Goal: Entertainment & Leisure: Browse casually

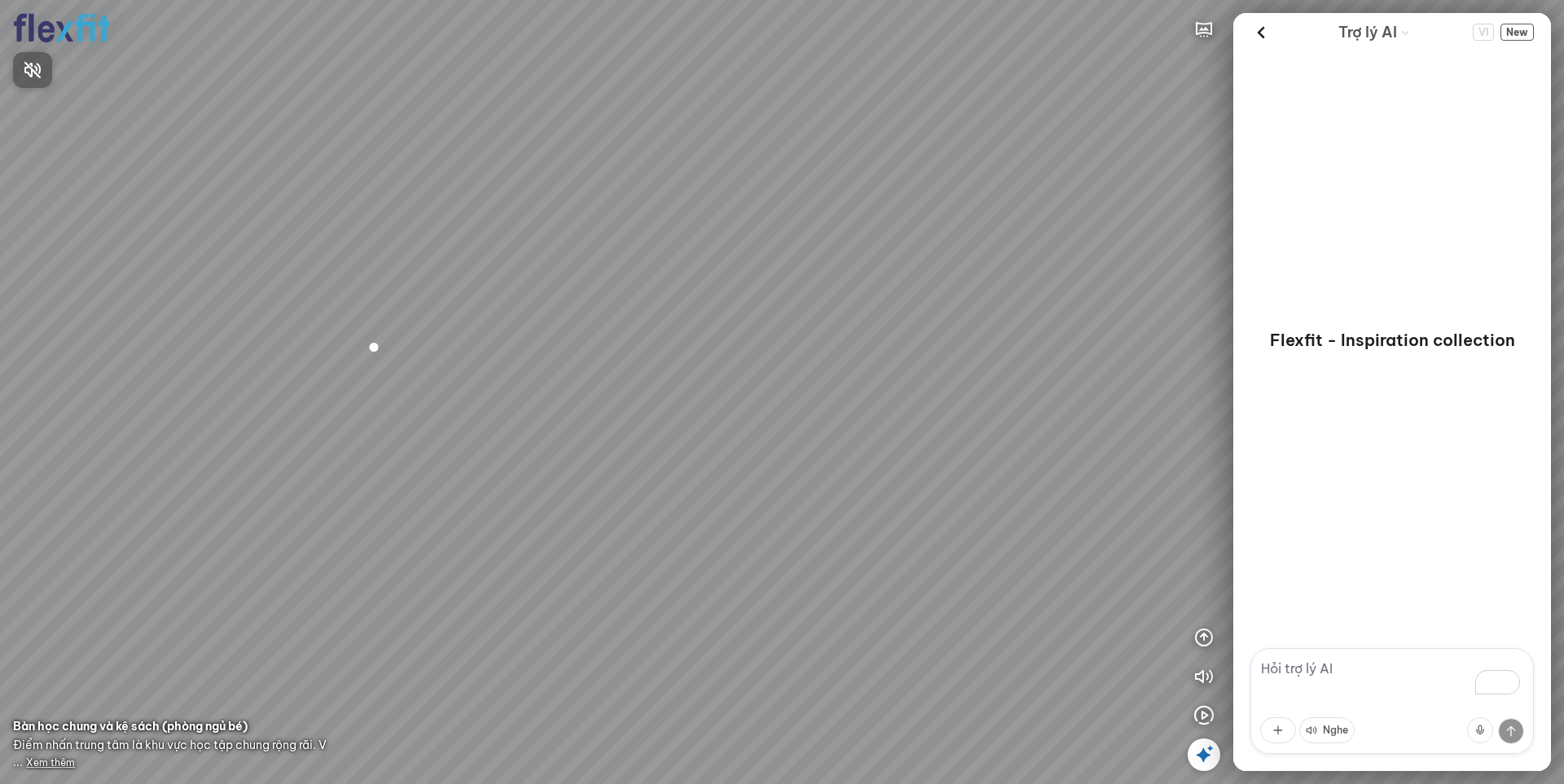
click at [1198, 708] on div at bounding box center [782, 392] width 1564 height 784
click at [1198, 716] on icon "button" at bounding box center [1204, 716] width 20 height 20
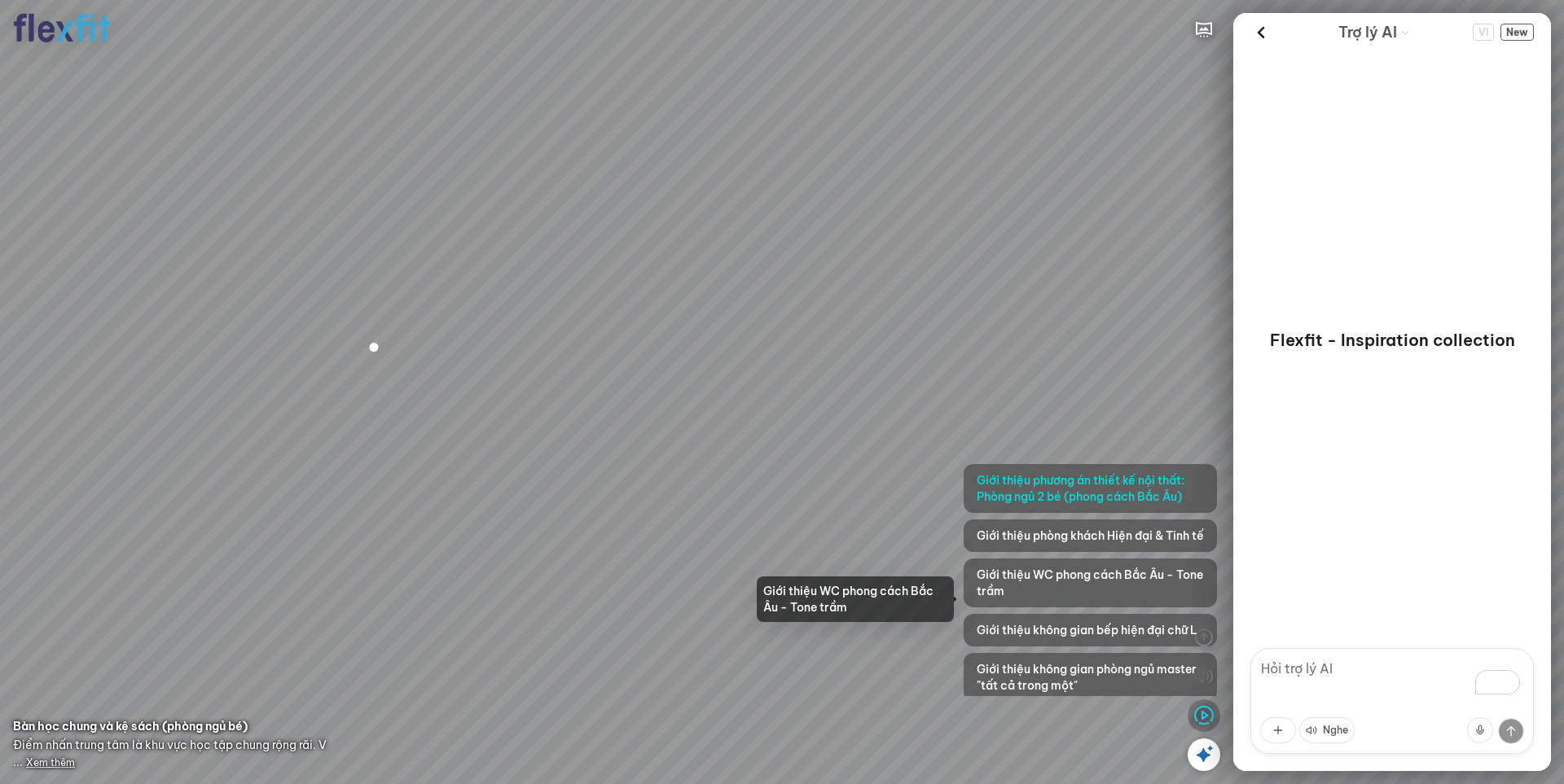
scroll to position [133, 0]
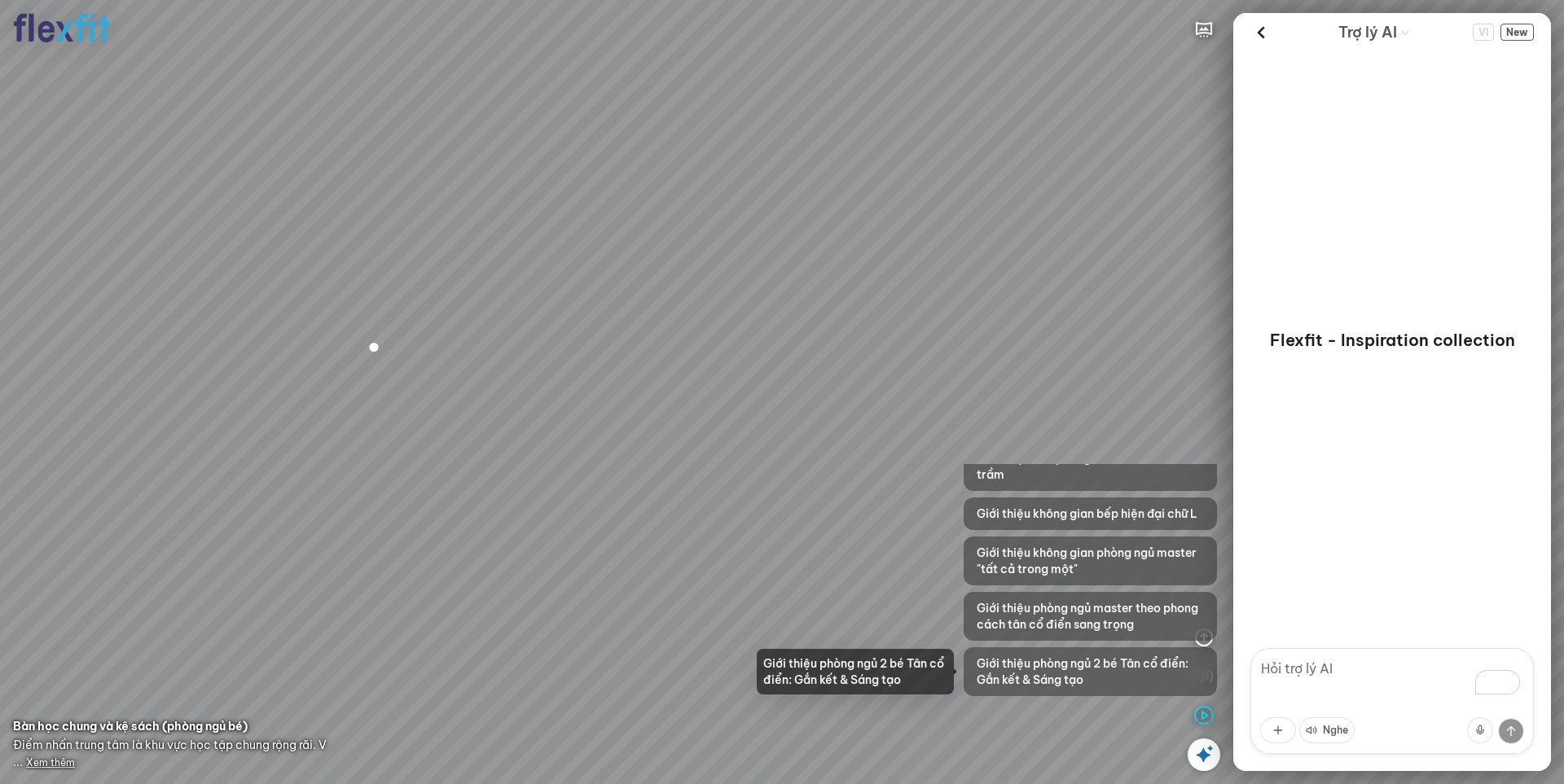
click at [1095, 661] on span "Giới thiệu phòng ngủ 2 bé Tân cổ điển: Gắn kết & Sáng tạo" at bounding box center [1090, 672] width 228 height 32
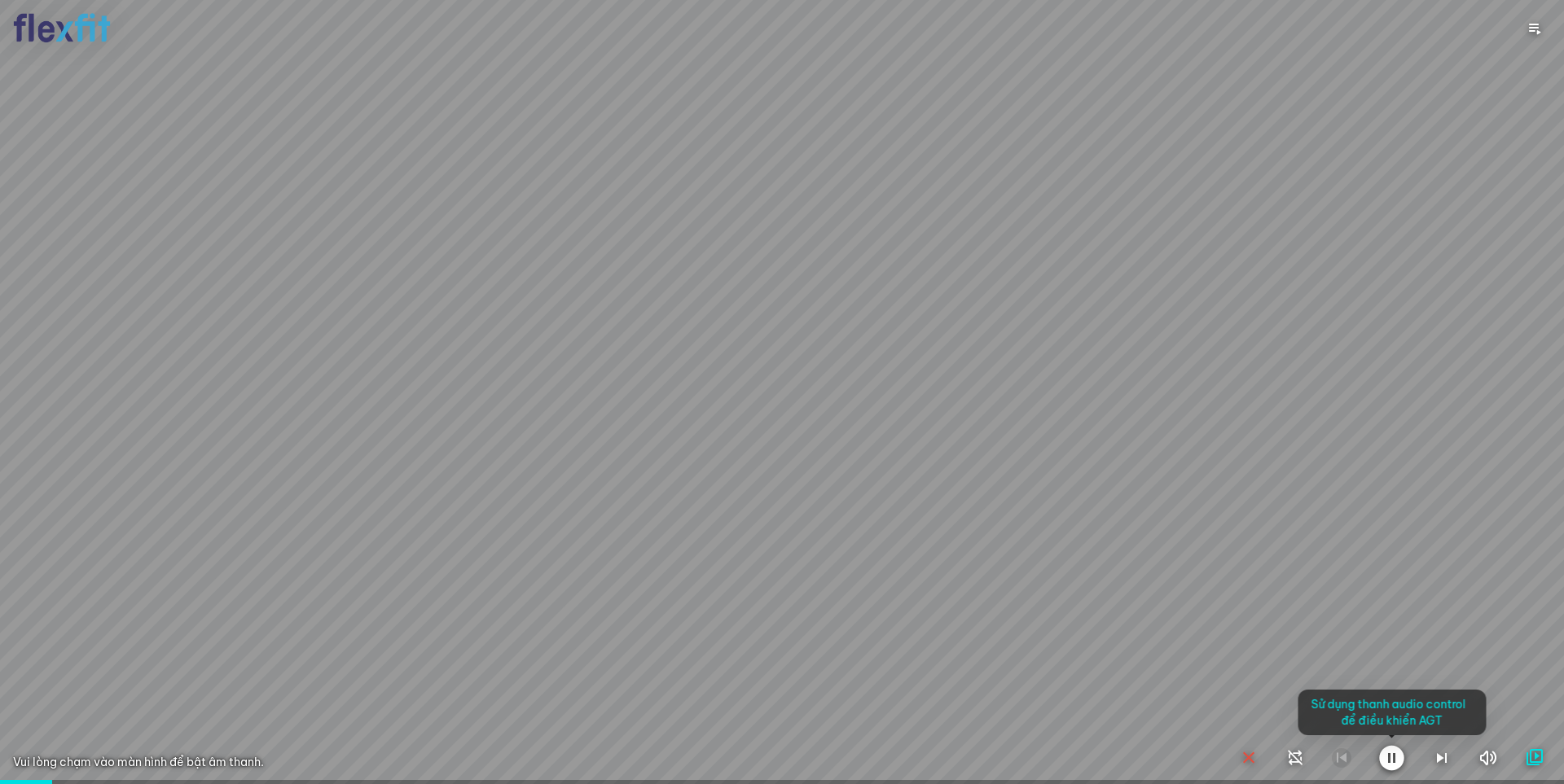
click at [1157, 627] on div at bounding box center [782, 392] width 1564 height 784
click at [1203, 449] on div at bounding box center [782, 392] width 1564 height 784
click at [1395, 763] on icon "button" at bounding box center [1391, 758] width 20 height 20
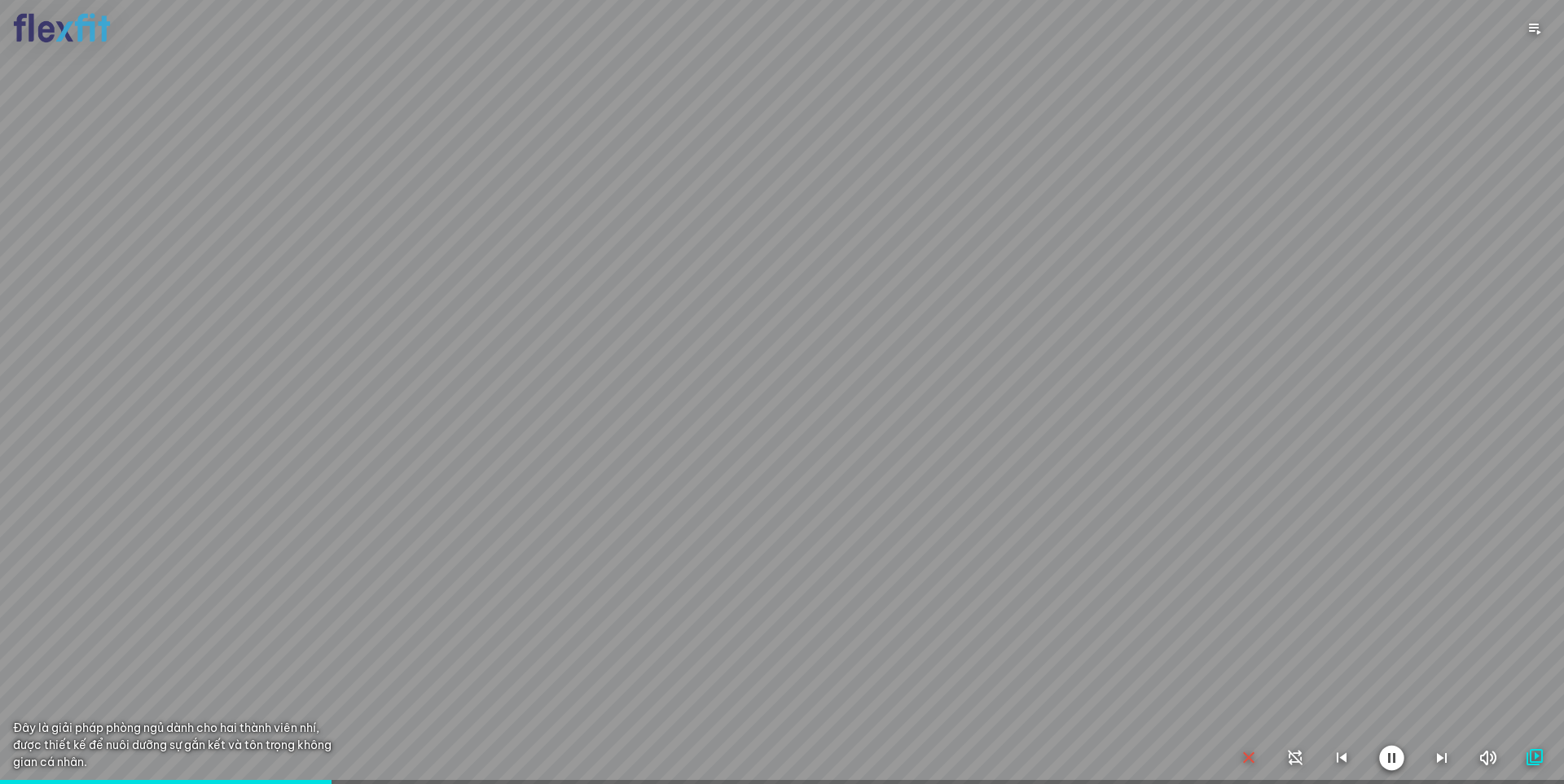
click at [1486, 755] on icon "button" at bounding box center [1488, 758] width 21 height 20
click at [1486, 755] on icon "button" at bounding box center [1488, 758] width 20 height 20
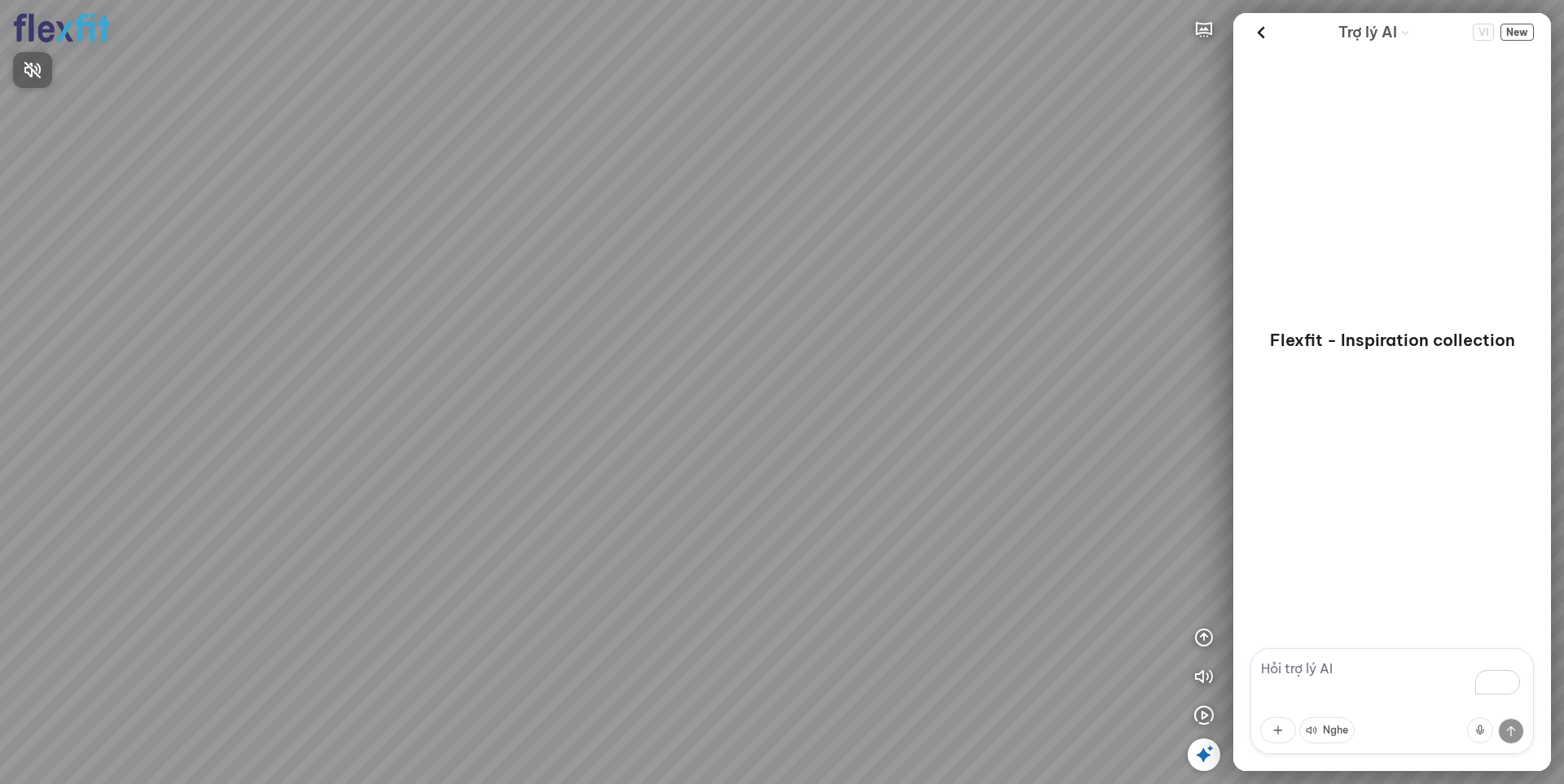
drag, startPoint x: 845, startPoint y: 593, endPoint x: 1057, endPoint y: 568, distance: 213.5
click at [1045, 566] on div at bounding box center [782, 392] width 1564 height 784
click at [1144, 575] on div at bounding box center [782, 392] width 1564 height 784
click at [1210, 630] on icon "button" at bounding box center [1204, 637] width 20 height 20
click at [1201, 566] on icon "button" at bounding box center [1204, 559] width 20 height 20
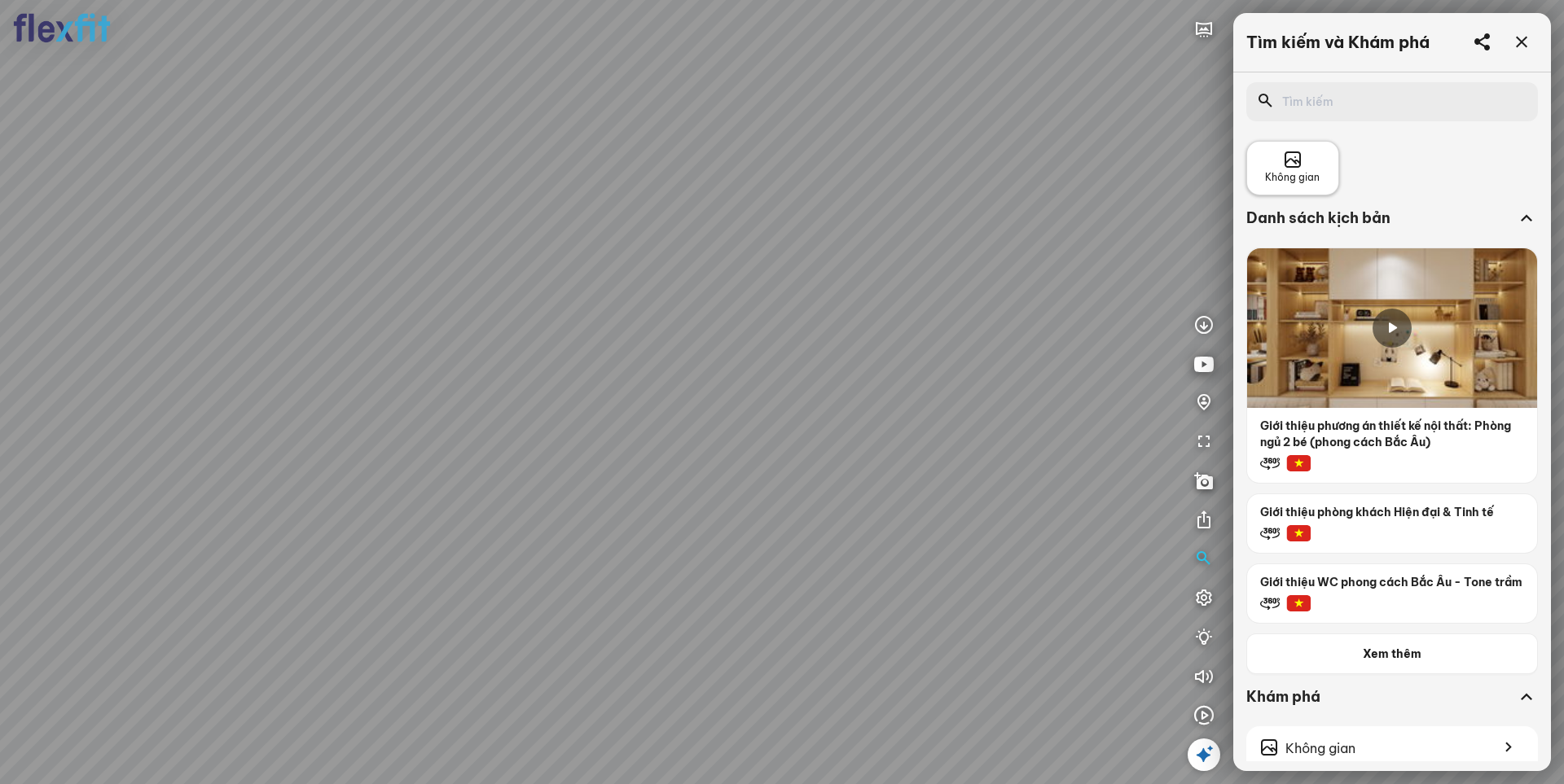
scroll to position [2, 0]
click at [1297, 179] on span "Không gian" at bounding box center [1291, 175] width 55 height 15
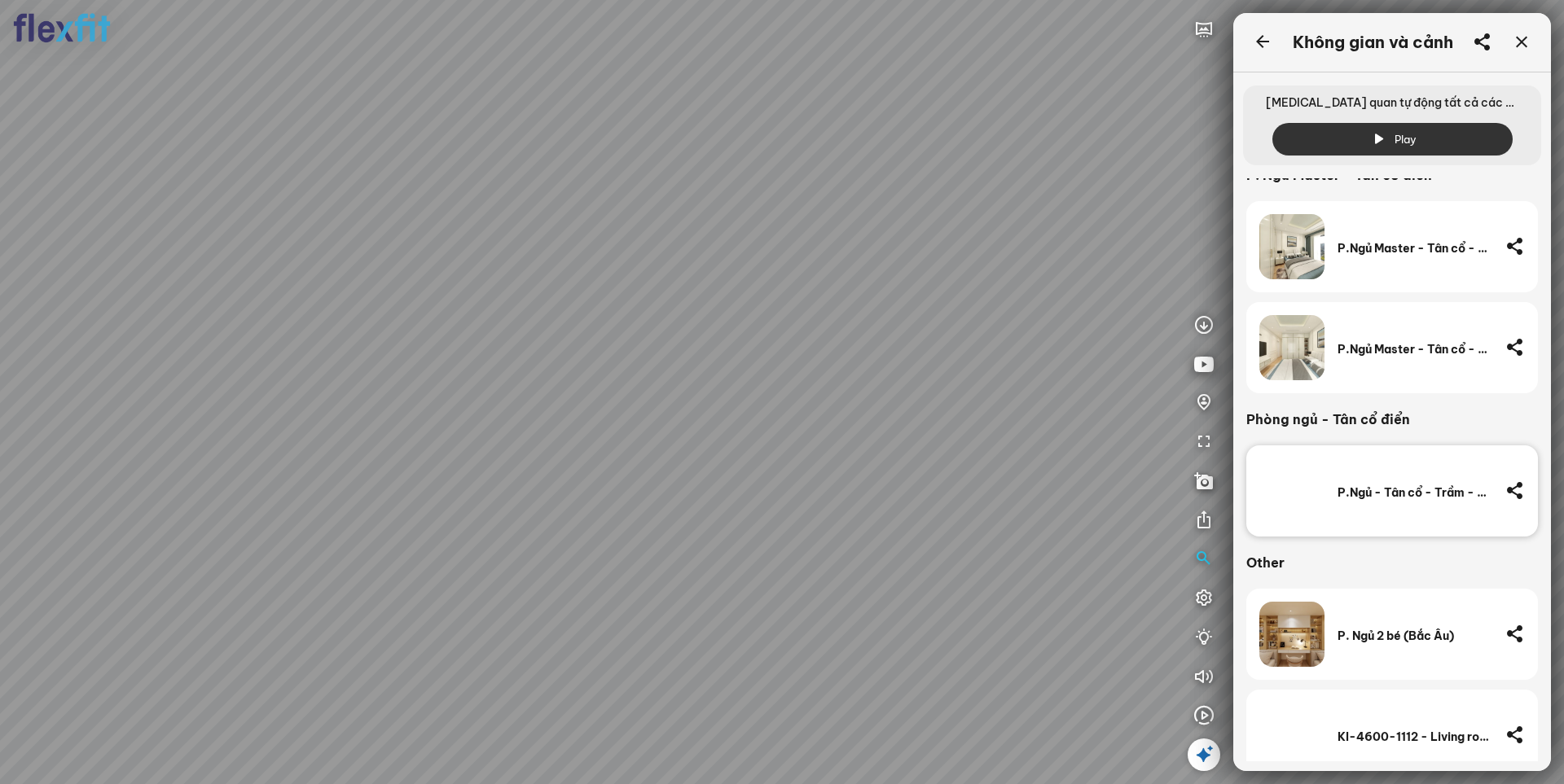
scroll to position [1122, 0]
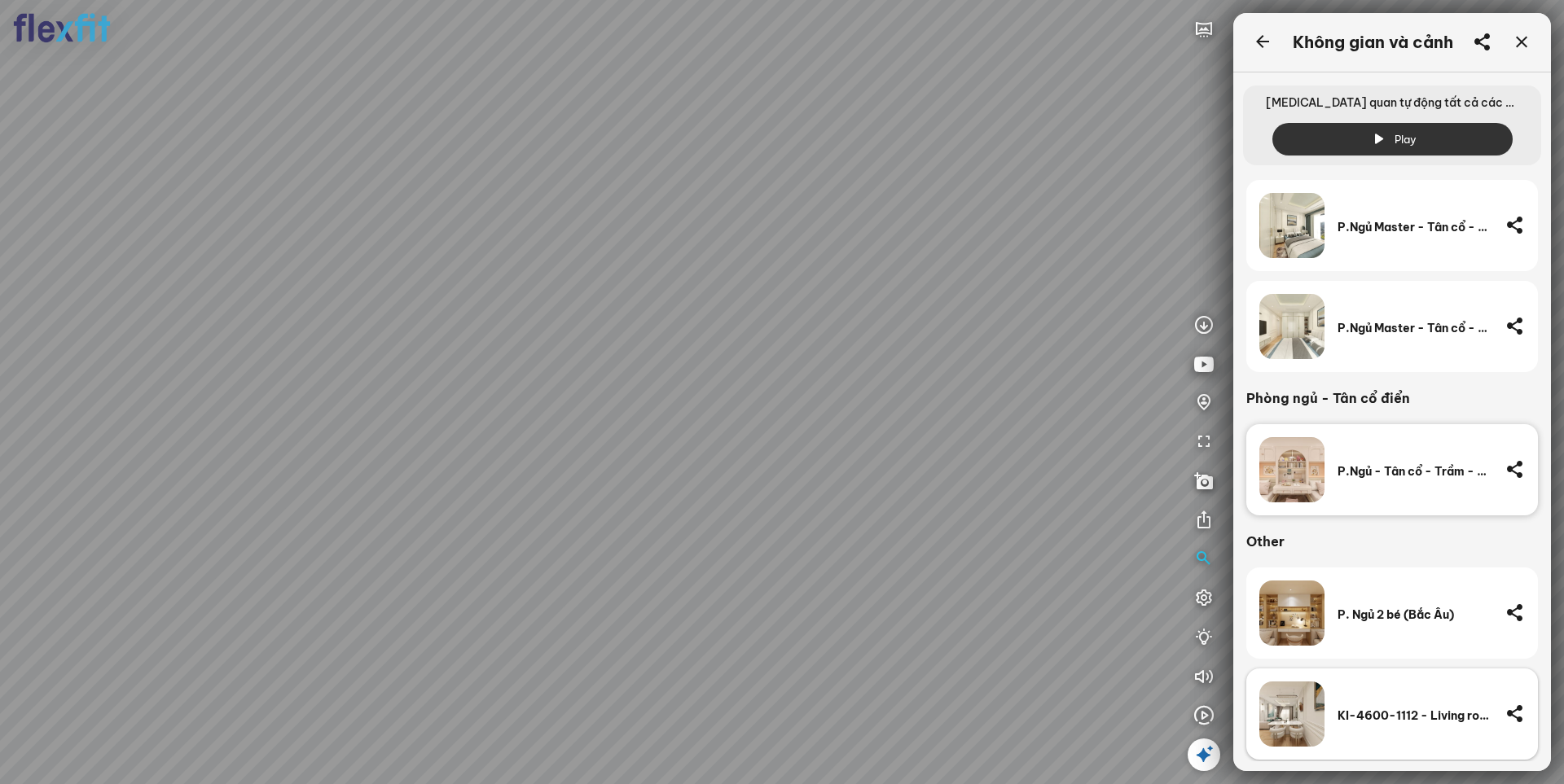
click at [1381, 712] on div "KI-4600-1112 - Living room - TÂN CỔ - TRUNG TÍNH TRẦM - PREMIUM CAO CẤP (3).jpg" at bounding box center [1415, 716] width 155 height 14
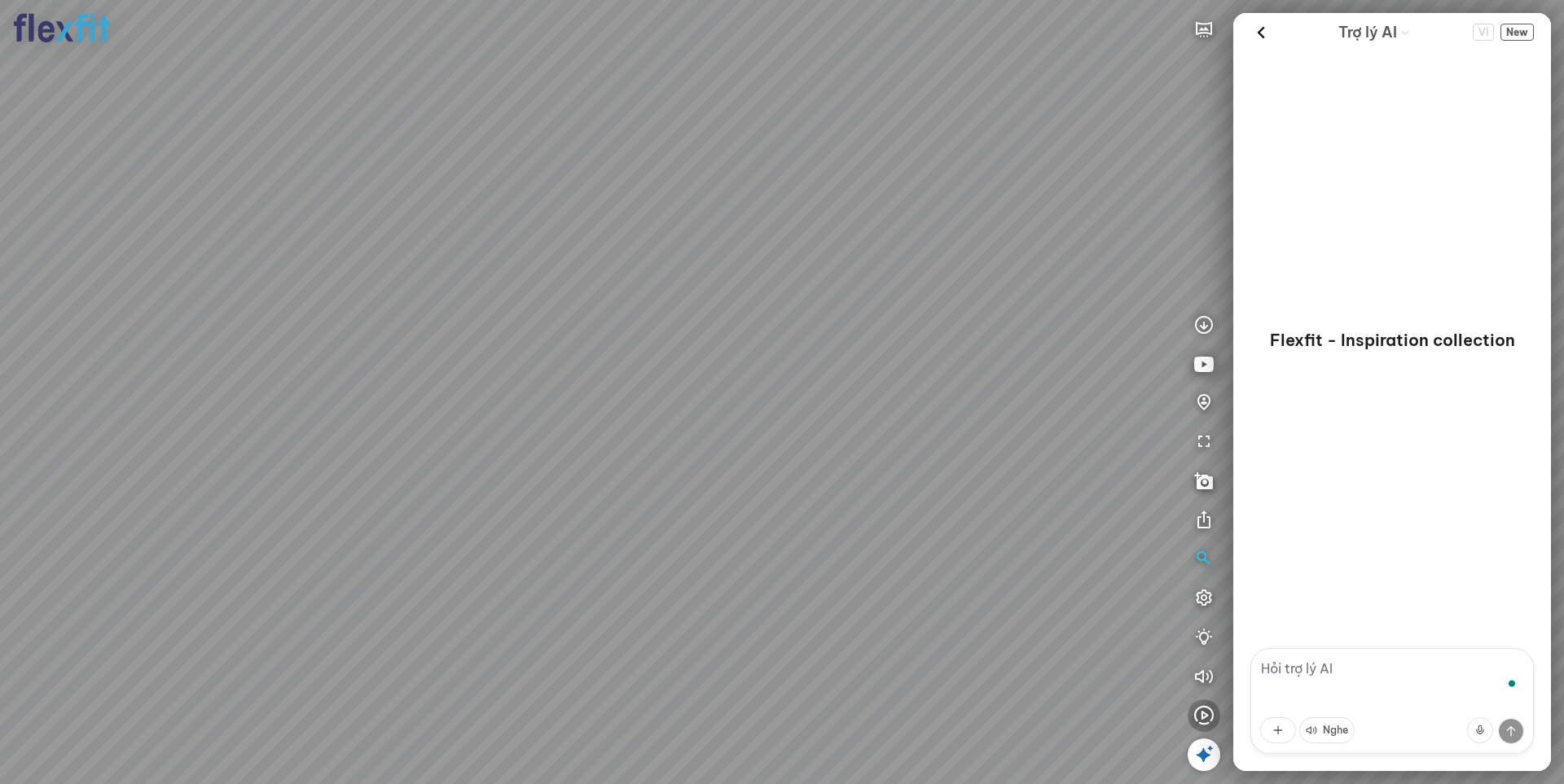
click at [1207, 716] on icon "button" at bounding box center [1204, 716] width 20 height 20
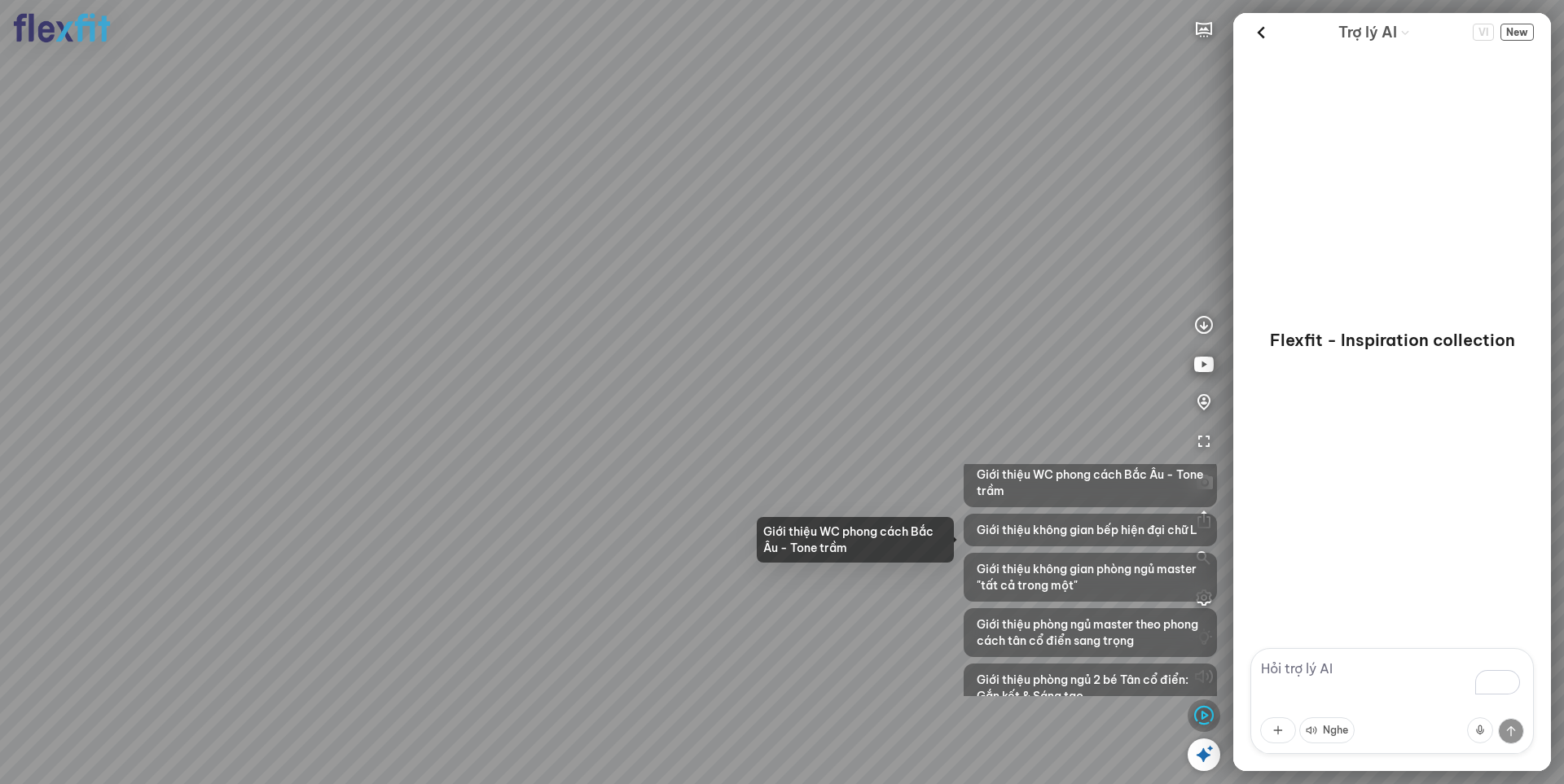
scroll to position [133, 0]
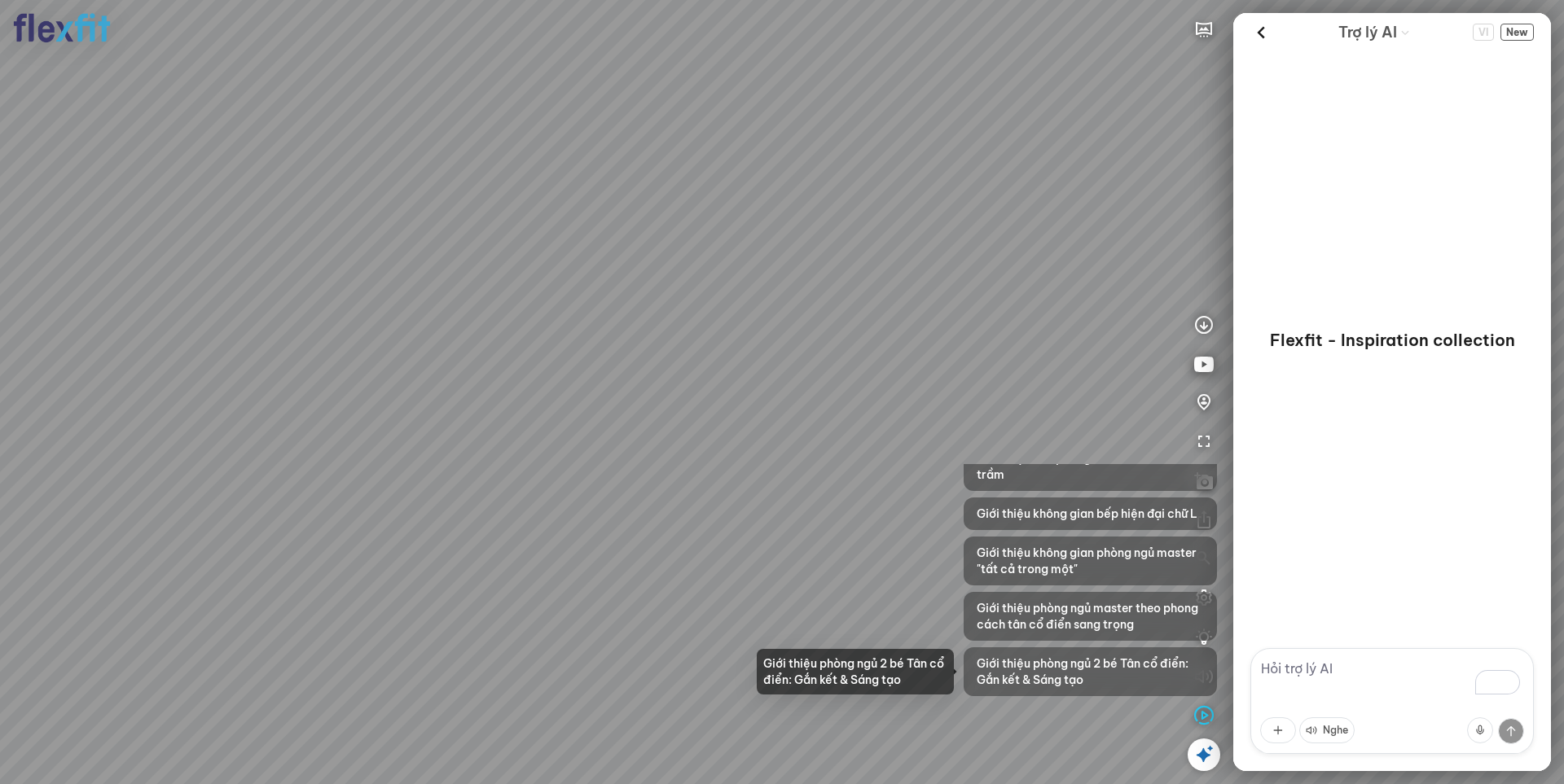
click at [1075, 668] on span "Giới thiệu phòng ngủ 2 bé Tân cổ điển: Gắn kết & Sáng tạo" at bounding box center [1090, 672] width 228 height 32
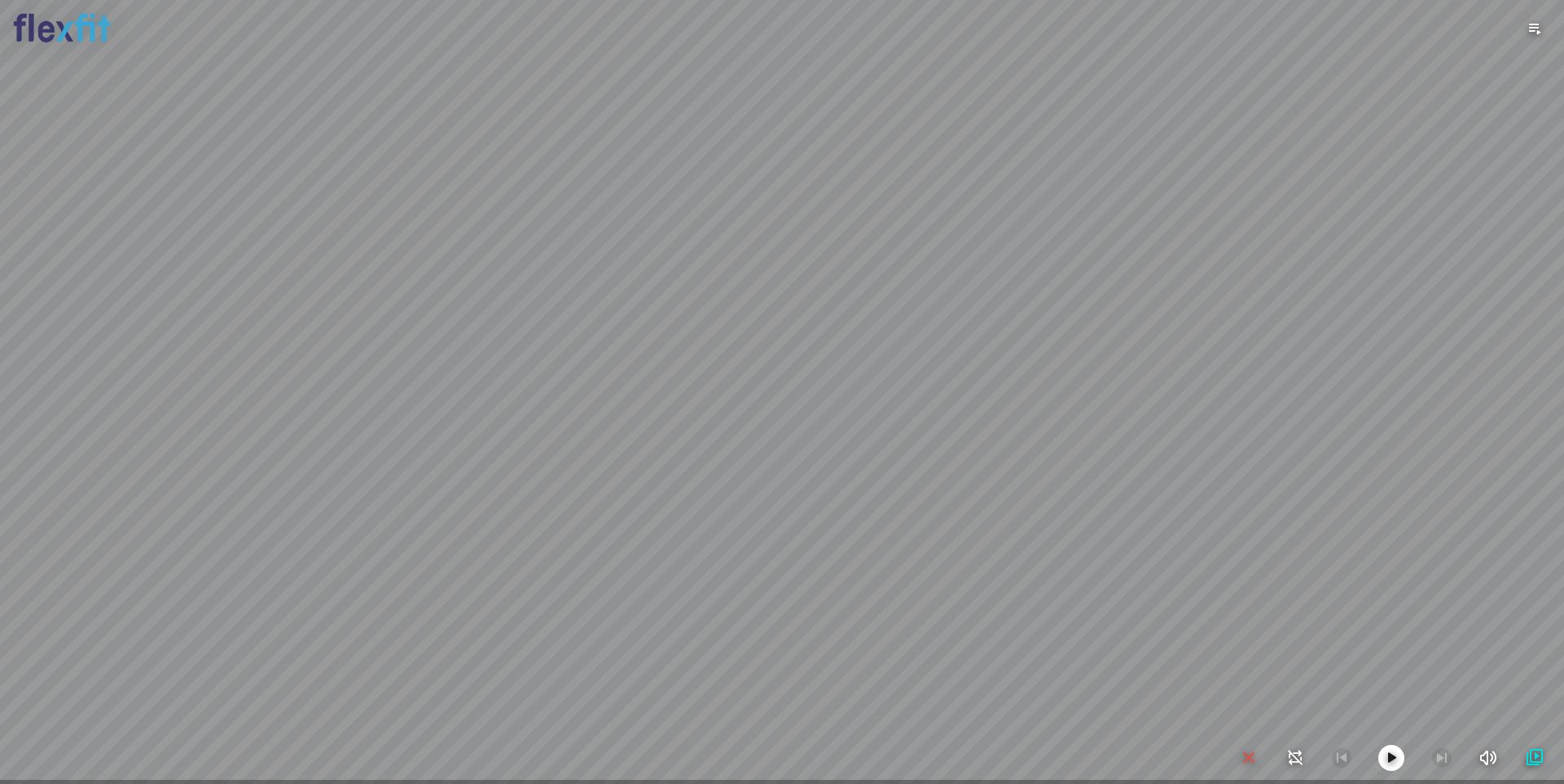
click at [1246, 760] on icon "button" at bounding box center [1248, 758] width 20 height 20
